Goal: Information Seeking & Learning: Find specific fact

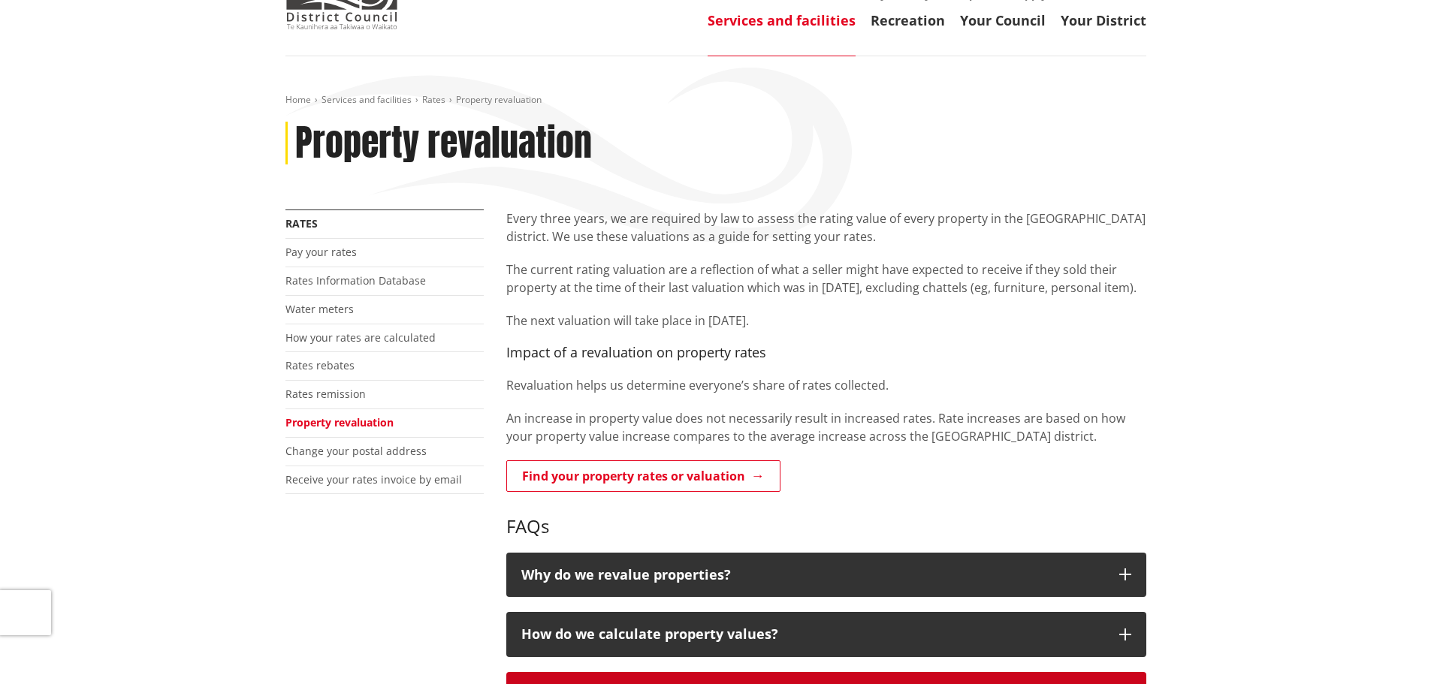
scroll to position [301, 0]
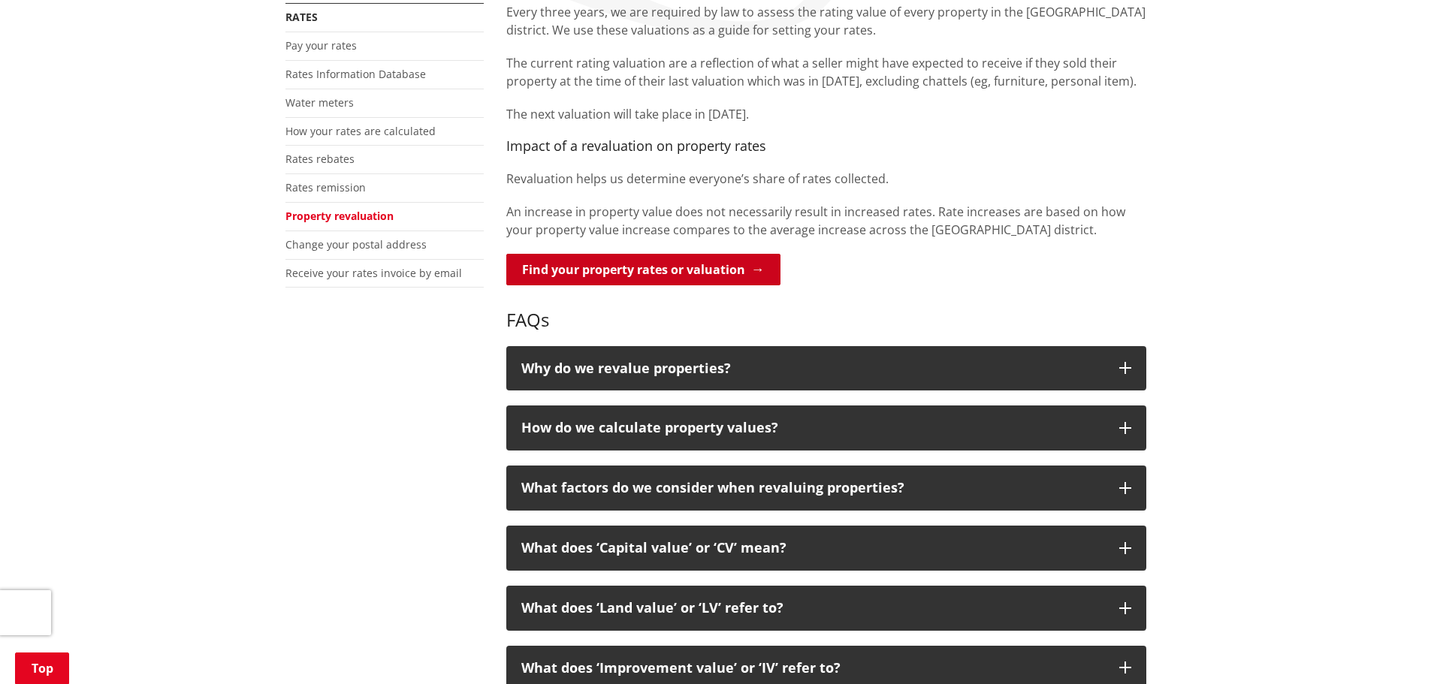
click at [710, 267] on link "Find your property rates or valuation" at bounding box center [643, 270] width 274 height 32
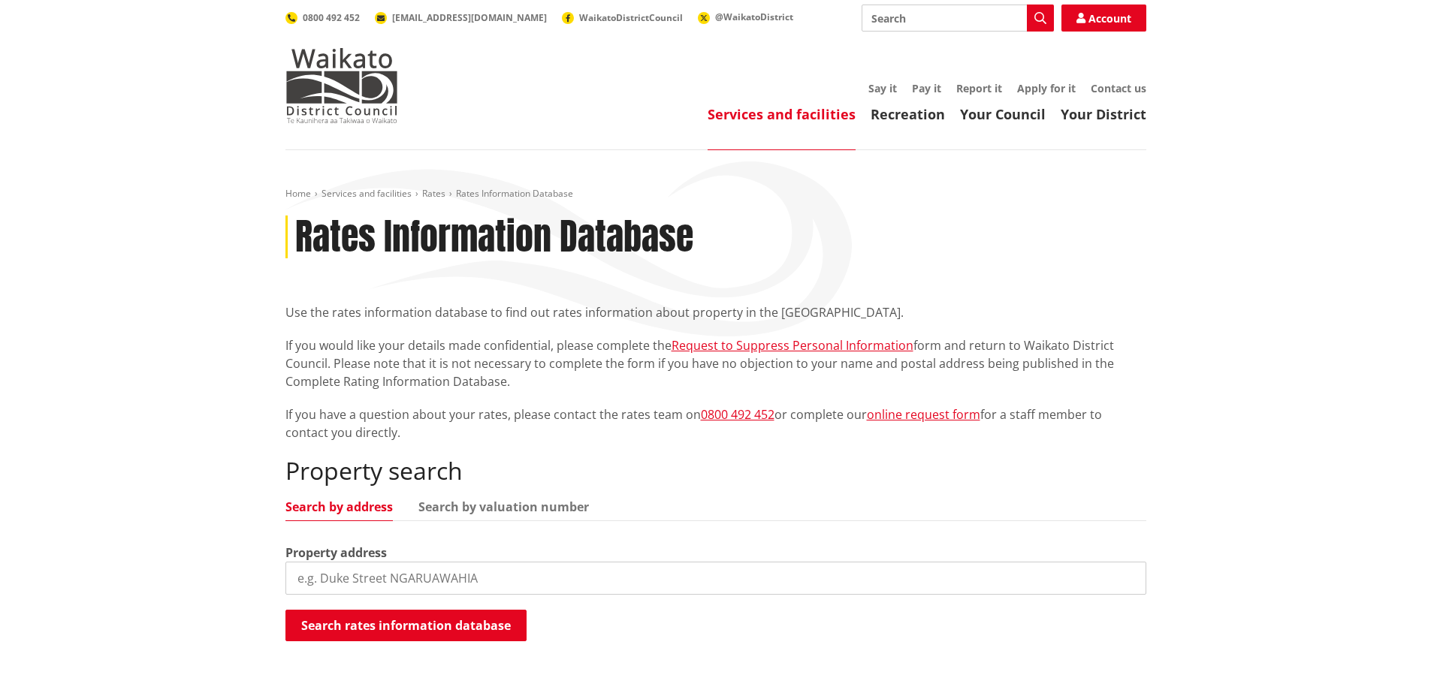
click at [409, 580] on input "search" at bounding box center [716, 578] width 861 height 33
type input "93 ridge road"
click at [397, 624] on button "Search rates information database" at bounding box center [406, 626] width 241 height 32
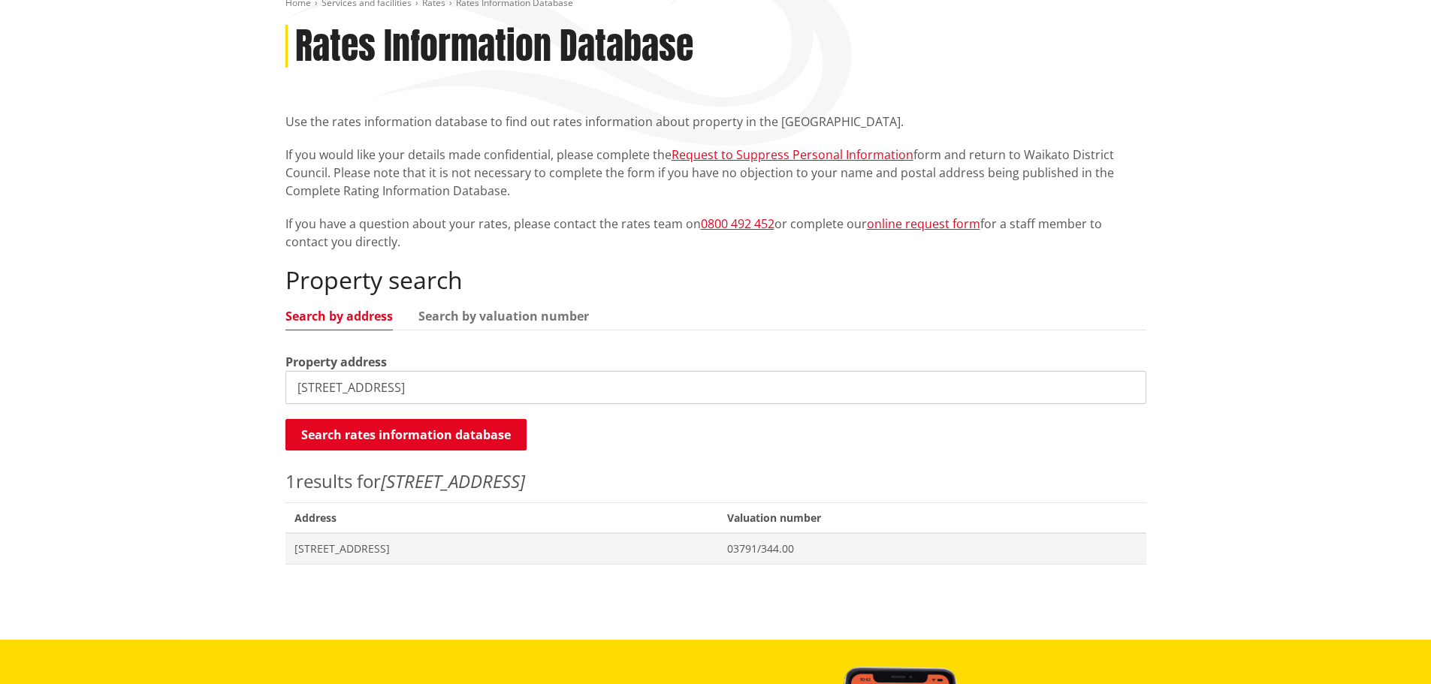
scroll to position [451, 0]
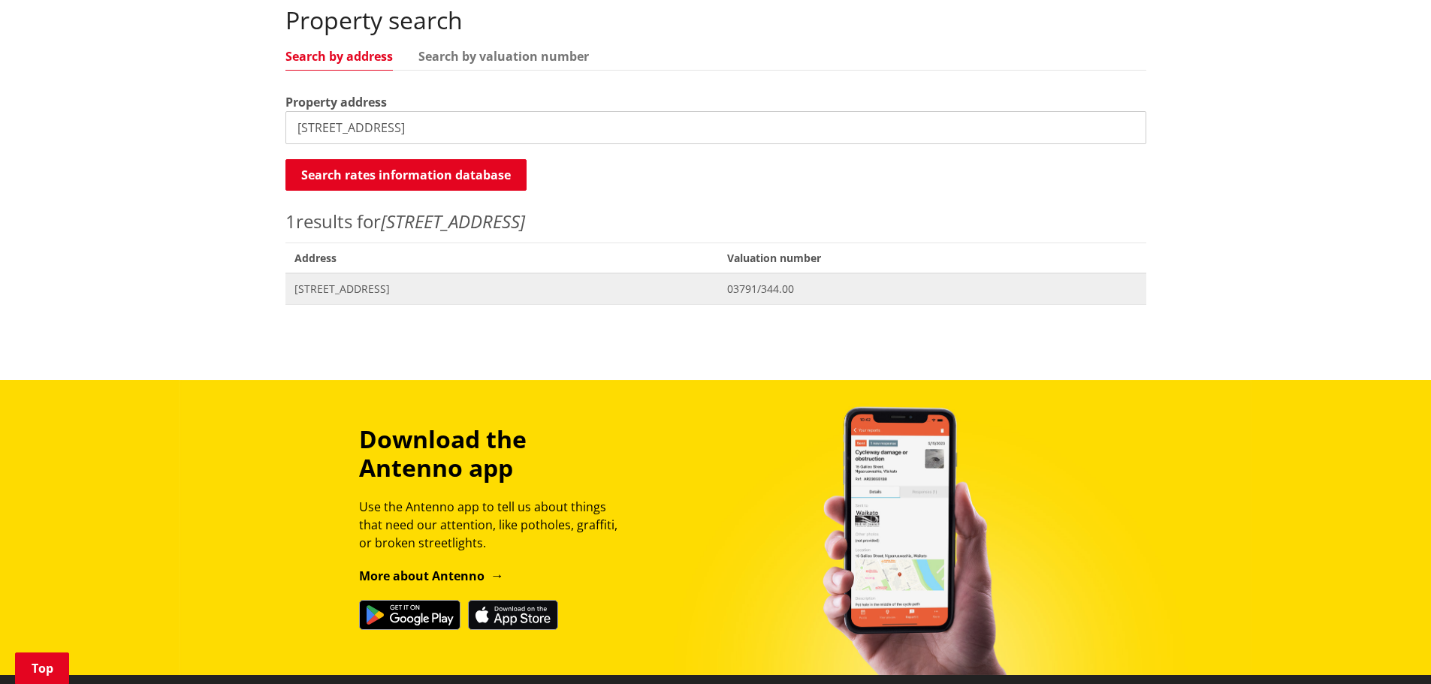
click at [375, 288] on span "93 Ridge Road TUAKAU" at bounding box center [502, 289] width 415 height 15
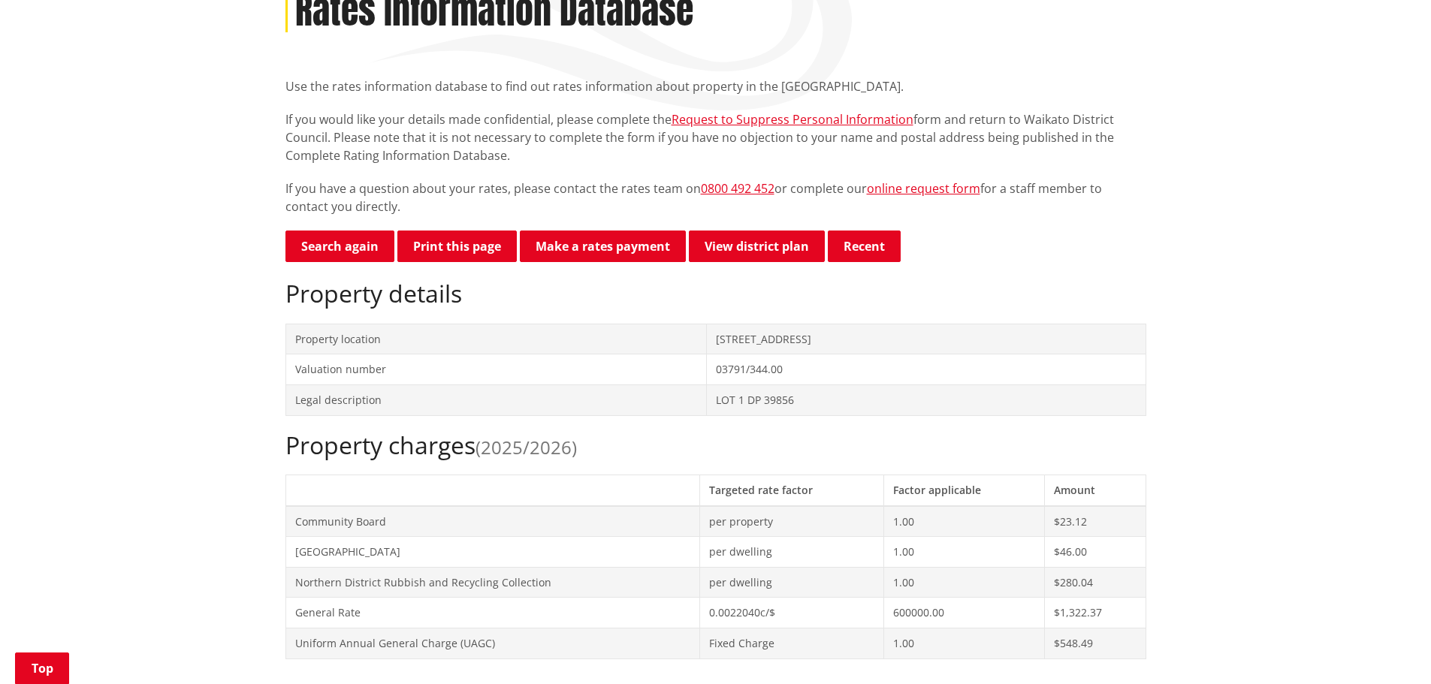
scroll to position [225, 0]
